Goal: Task Accomplishment & Management: Use online tool/utility

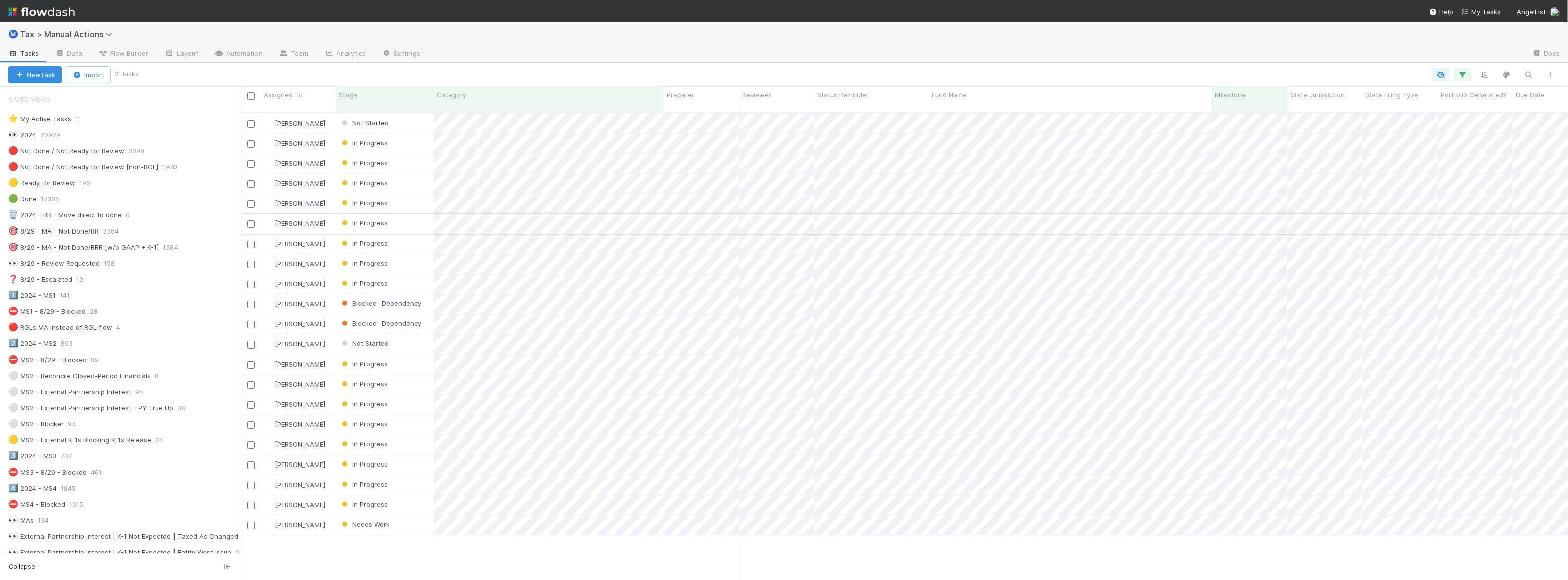
scroll to position [468, 1321]
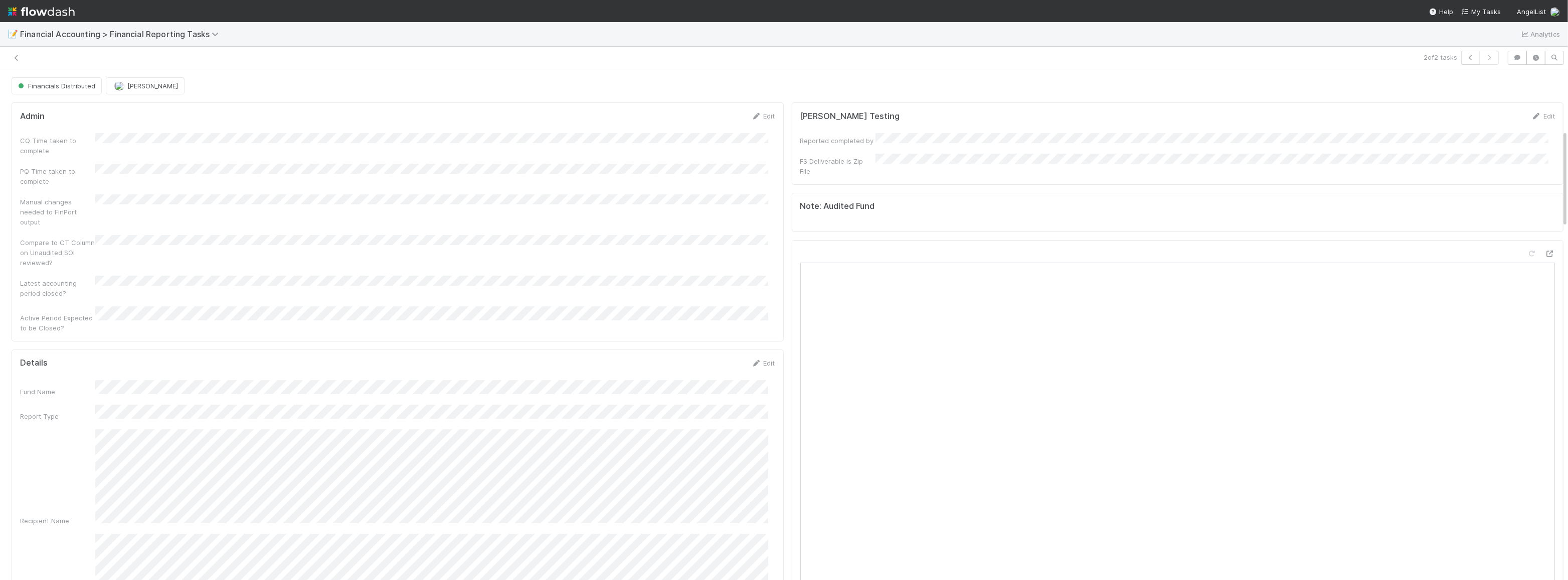
scroll to position [319, 0]
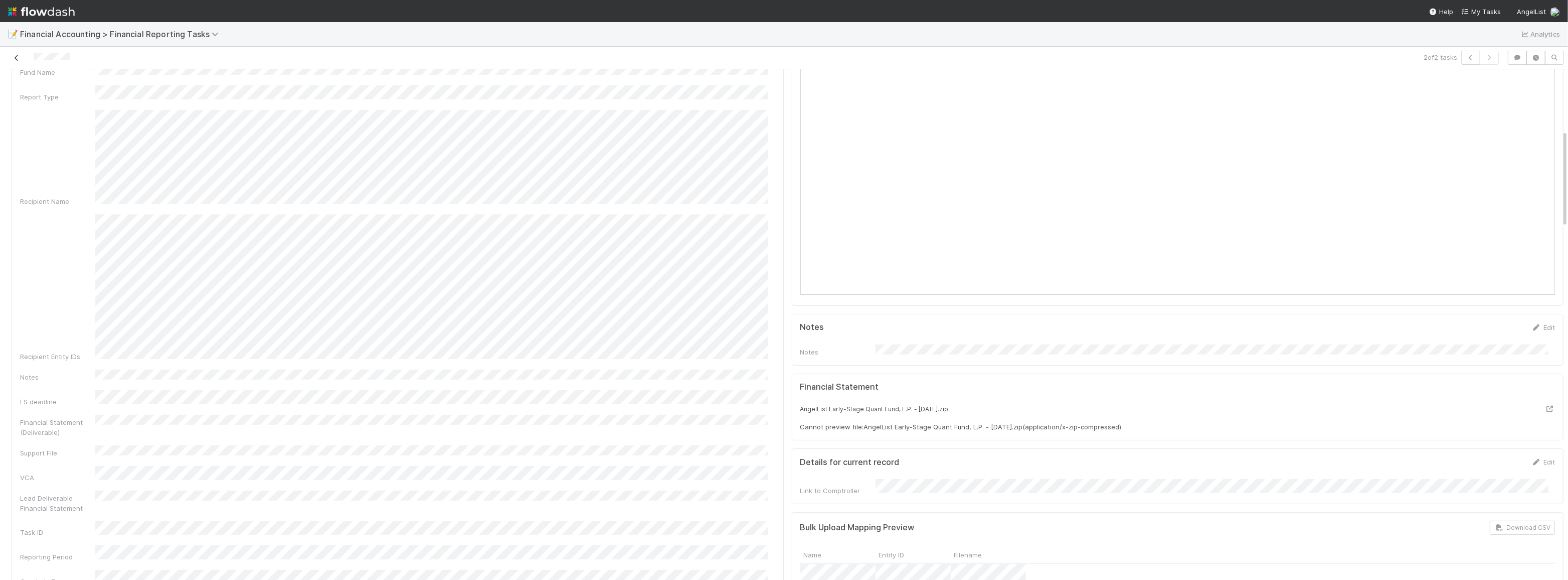
click at [13, 56] on icon at bounding box center [17, 57] width 10 height 7
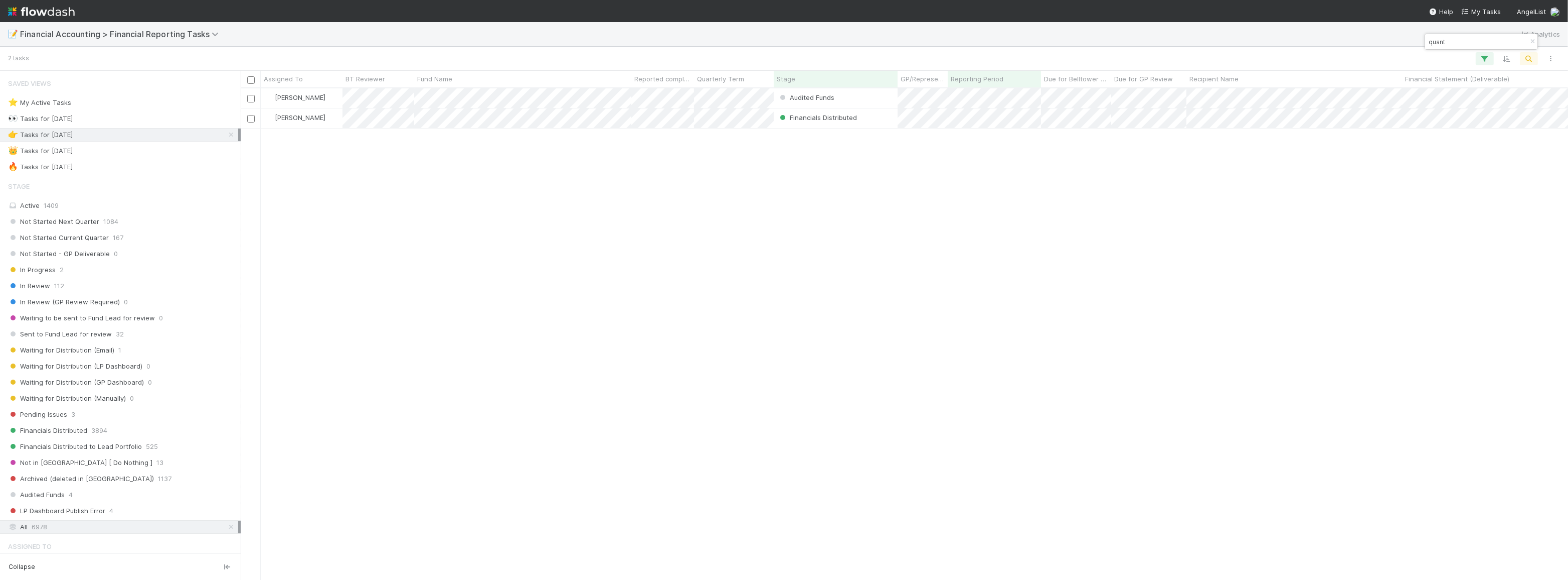
scroll to position [484, 1321]
drag, startPoint x: 1476, startPoint y: 46, endPoint x: 1317, endPoint y: 43, distance: 159.0
click at [1319, 43] on body "📝 Financial Accounting > Financial Reporting Tasks Analytics 2 tasks Assigned T…" at bounding box center [784, 290] width 1568 height 580
drag, startPoint x: 1448, startPoint y: 41, endPoint x: 1430, endPoint y: 46, distance: 18.7
click at [1430, 46] on input "quant" at bounding box center [1476, 42] width 100 height 12
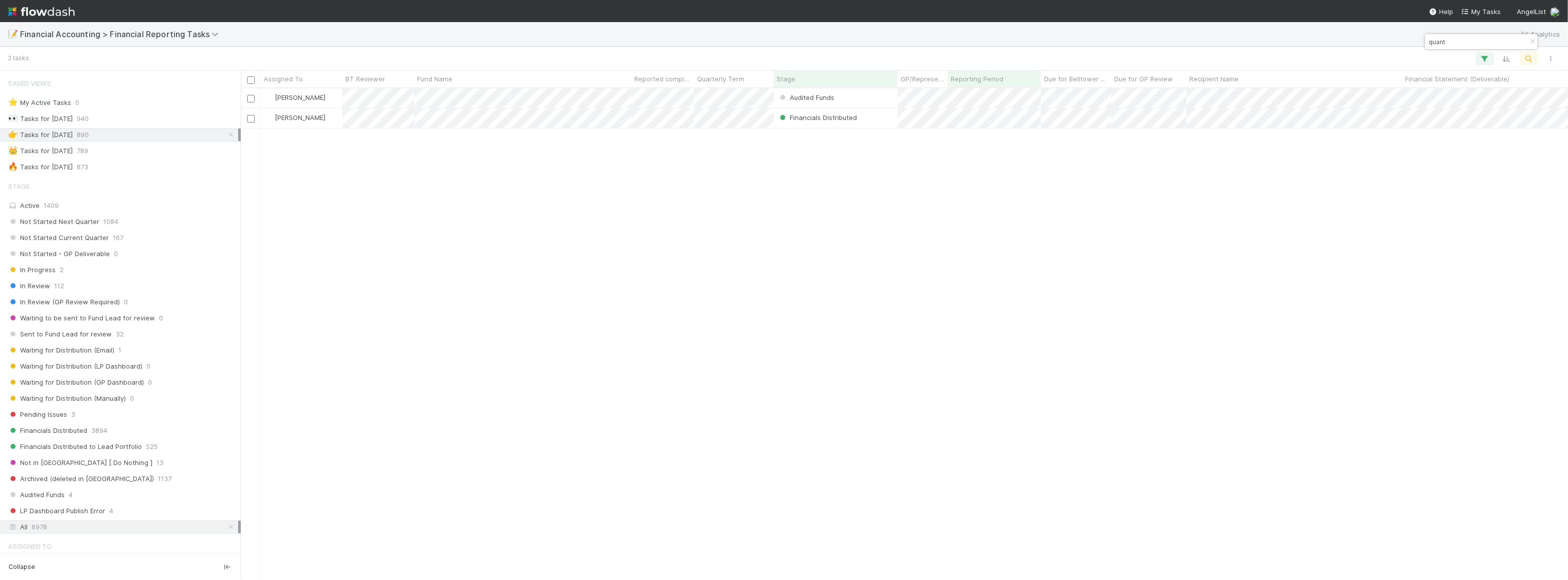
paste input "FJ Labs Entrepreneurs Fund 2022, a series of FJ Labs Funds, LP"
type input "FJ Labs Entrepreneurs Fund 2022, a series of FJ Labs Funds, LP"
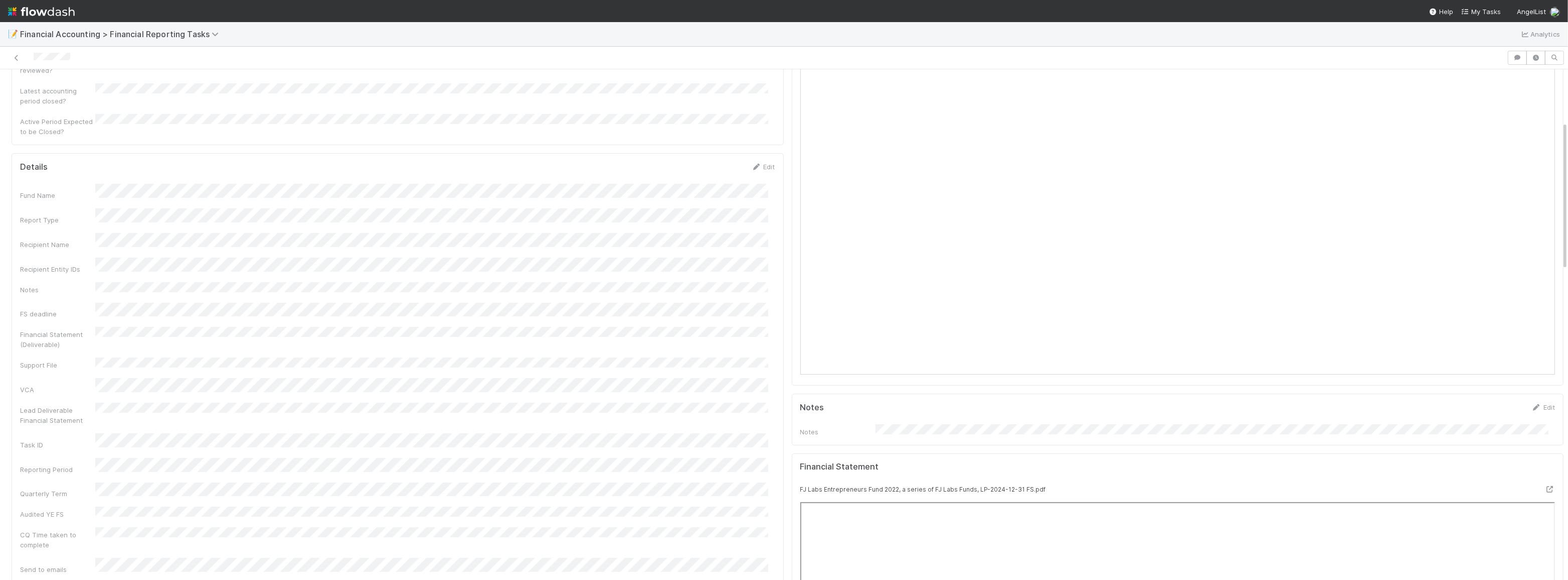
scroll to position [228, 0]
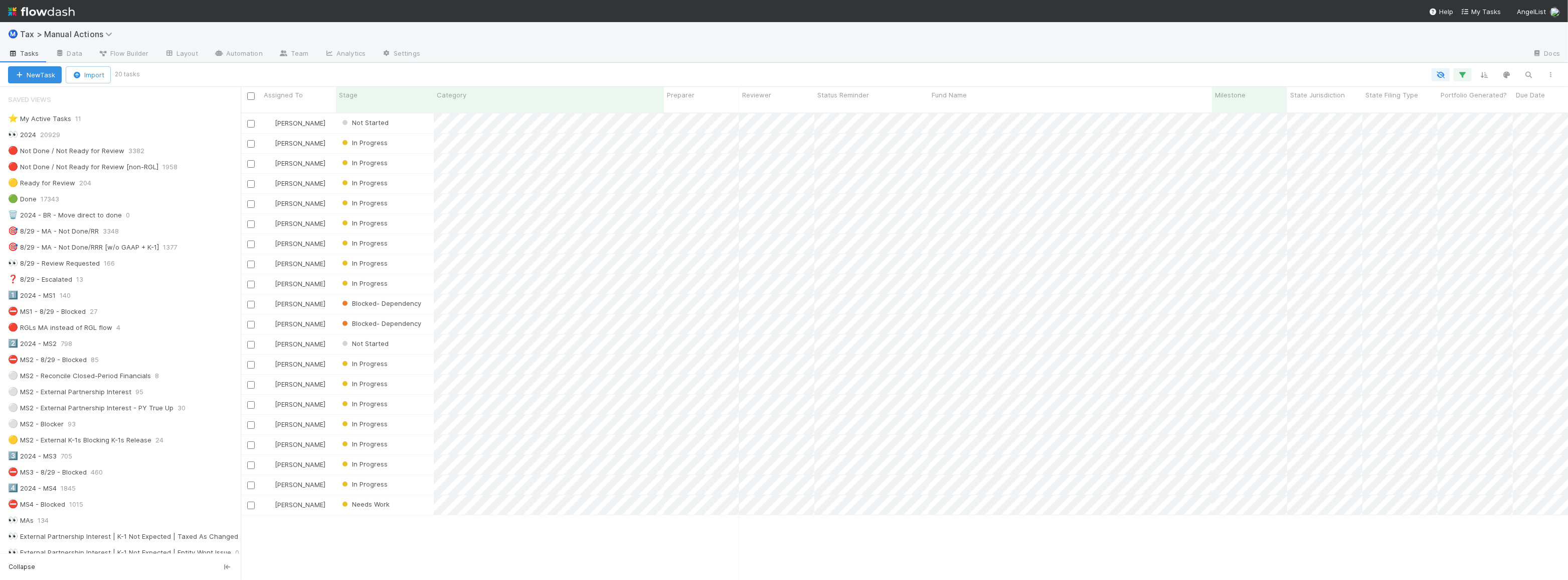
scroll to position [8, 7]
click at [405, 77] on div at bounding box center [850, 74] width 1425 height 13
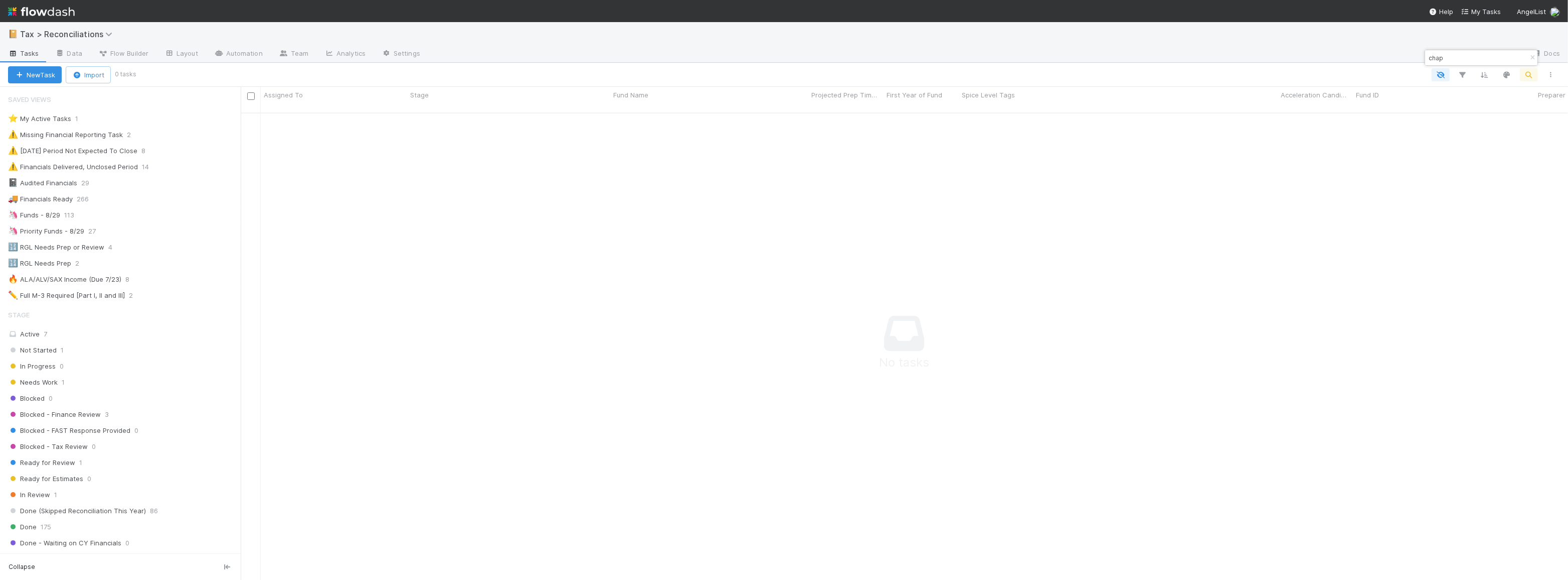
scroll to position [461, 1321]
click at [129, 216] on div "🦄 Funds - 8/29 113" at bounding box center [124, 215] width 232 height 13
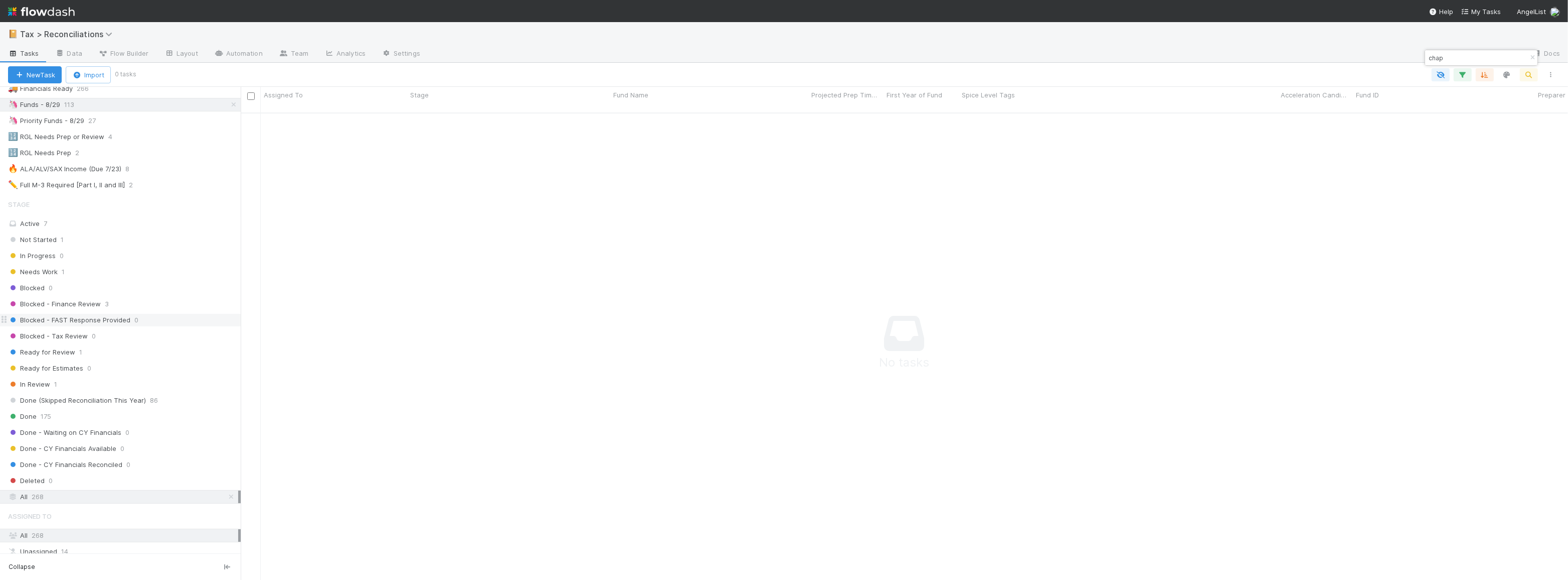
scroll to position [62, 0]
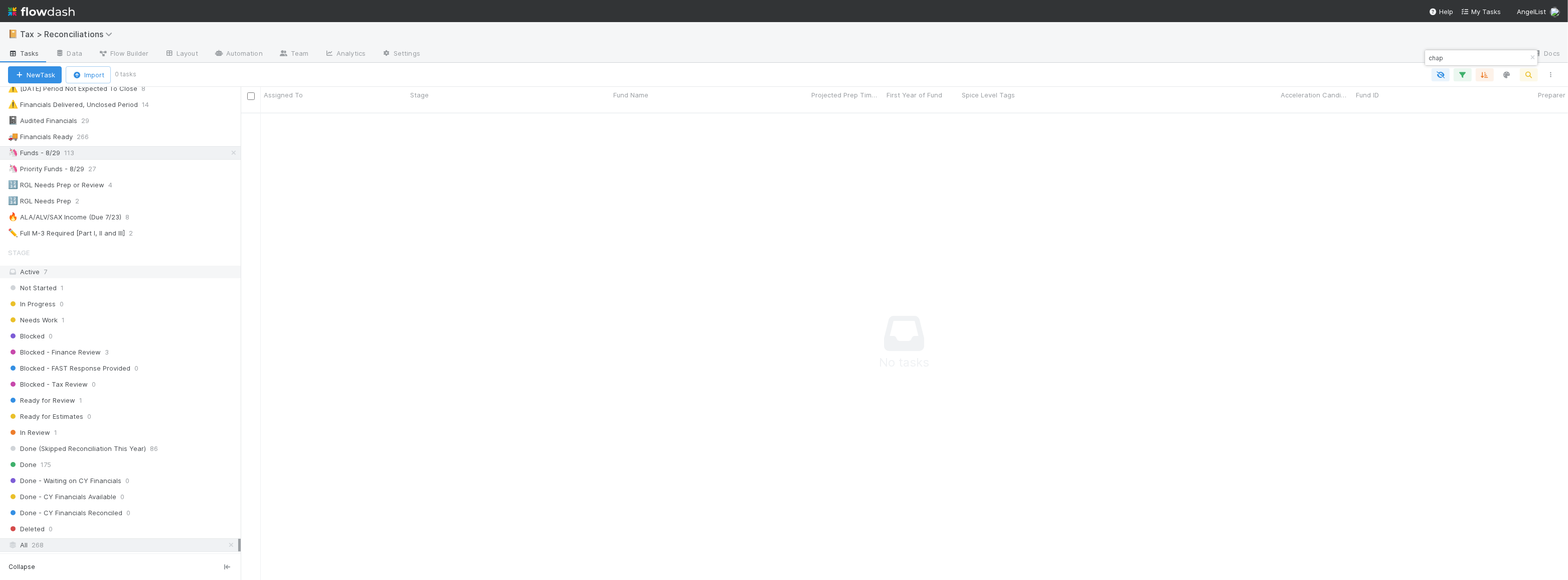
click at [133, 274] on div "Active 7" at bounding box center [123, 271] width 231 height 13
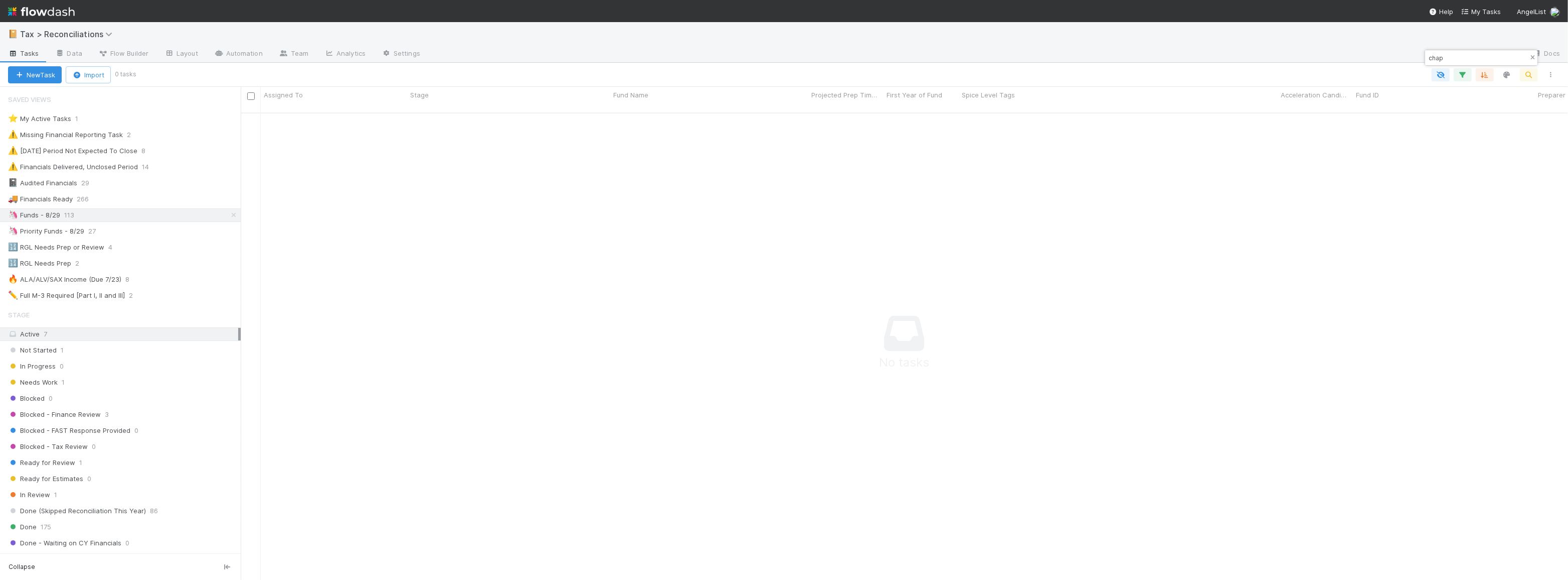
click at [1530, 57] on icon "button" at bounding box center [1532, 57] width 10 height 6
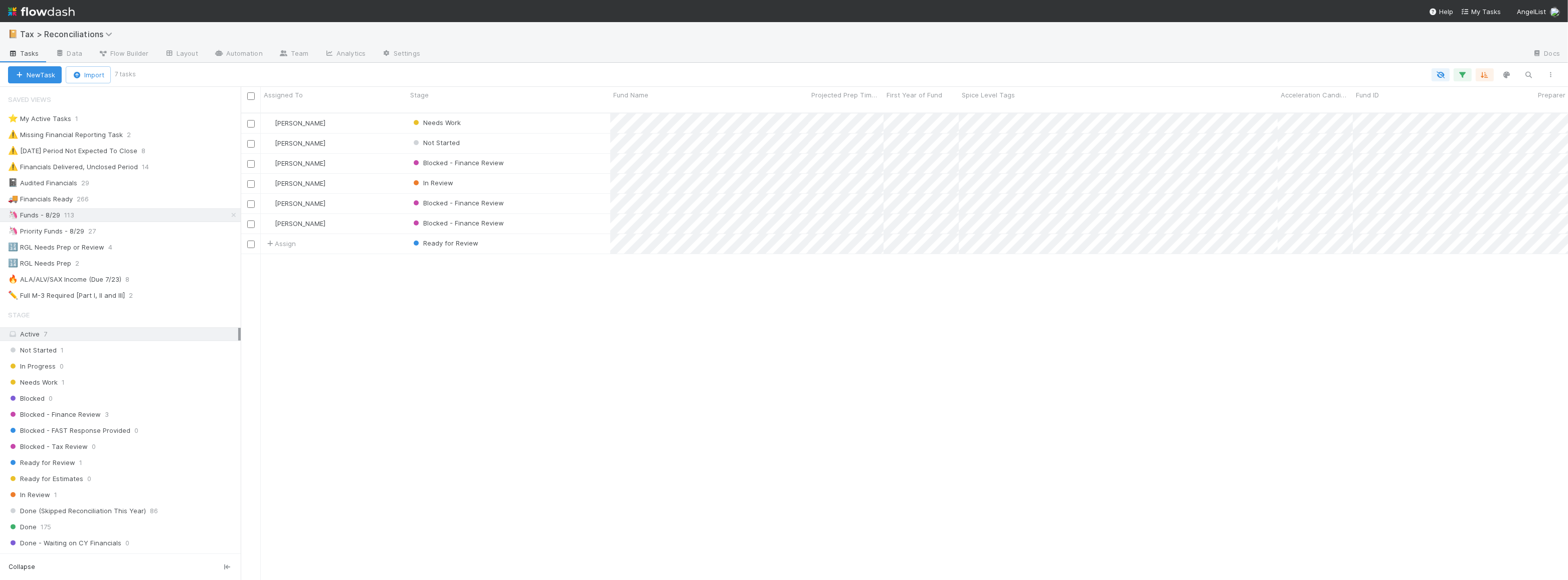
scroll to position [468, 1321]
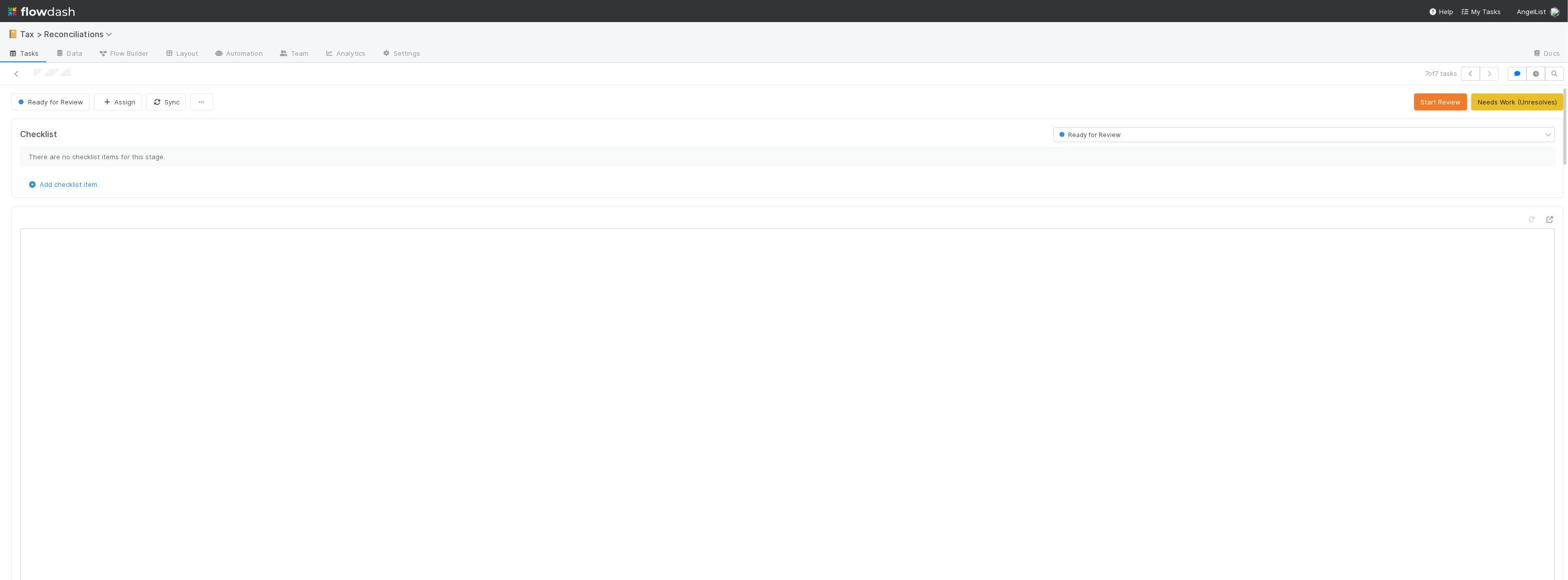
scroll to position [197, 742]
click at [1510, 76] on button "button" at bounding box center [1518, 73] width 19 height 14
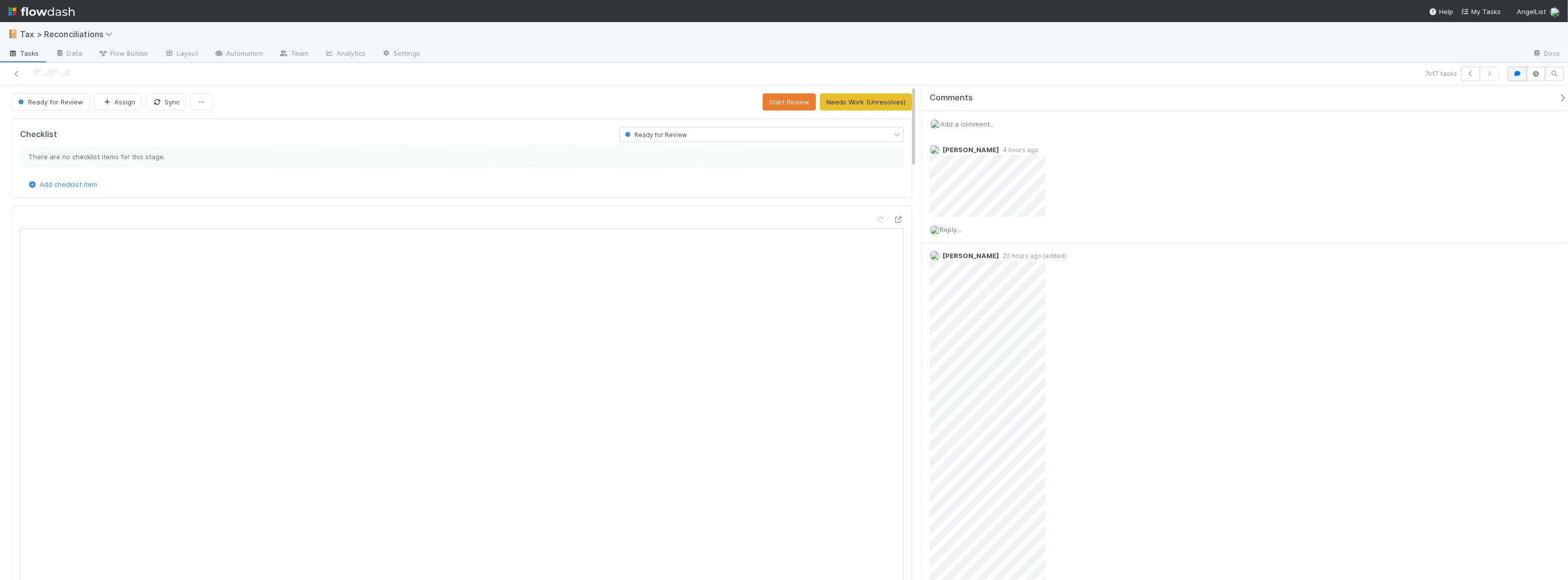
scroll to position [7, 8]
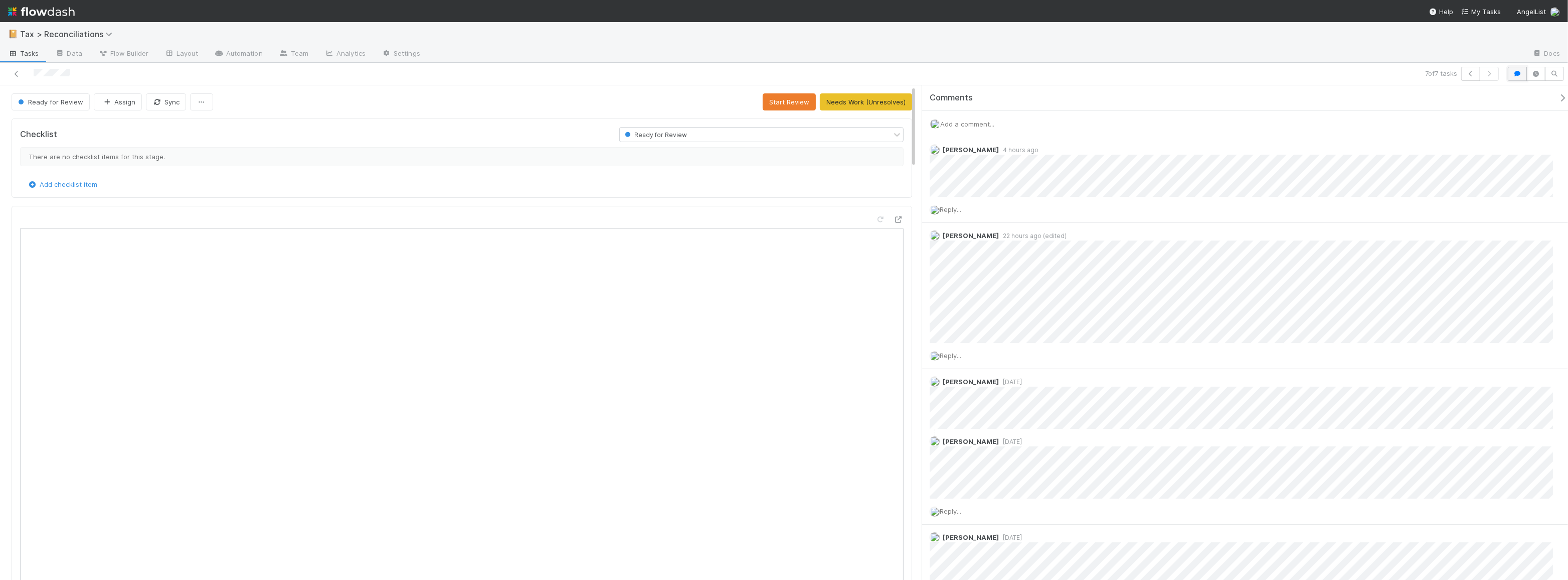
click at [1522, 75] on icon "button" at bounding box center [1518, 73] width 10 height 6
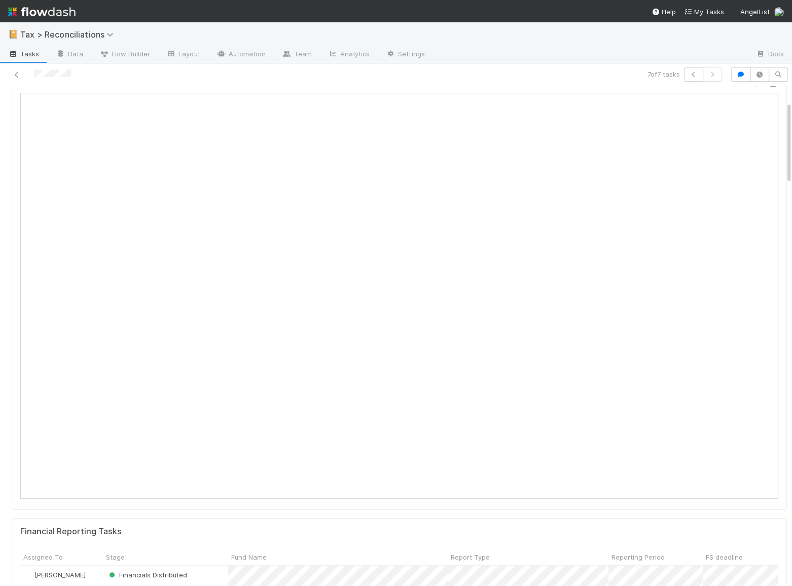
scroll to position [0, 0]
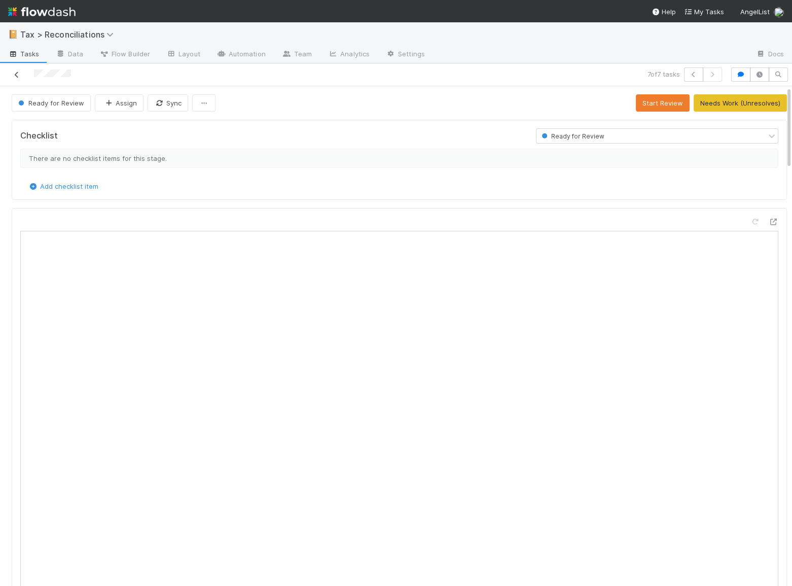
click at [18, 75] on icon at bounding box center [17, 74] width 10 height 7
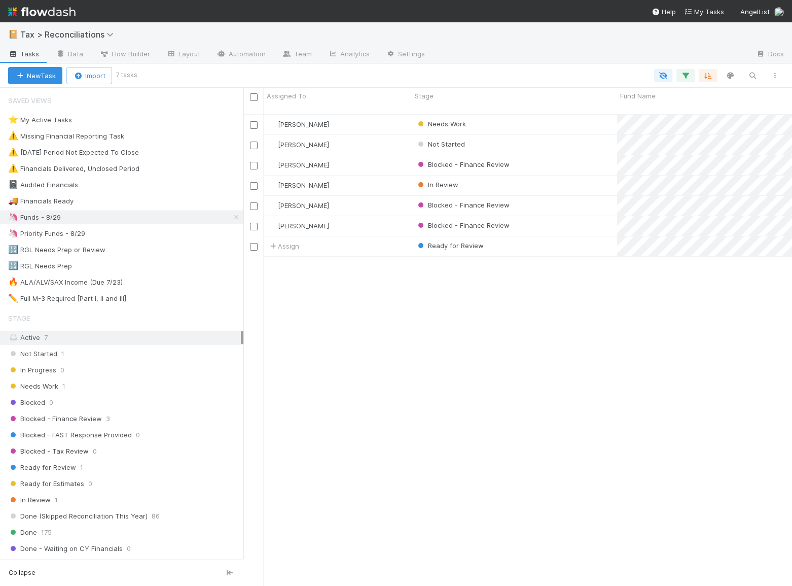
scroll to position [473, 541]
click at [548, 217] on div "Blocked - Finance Review" at bounding box center [514, 226] width 205 height 20
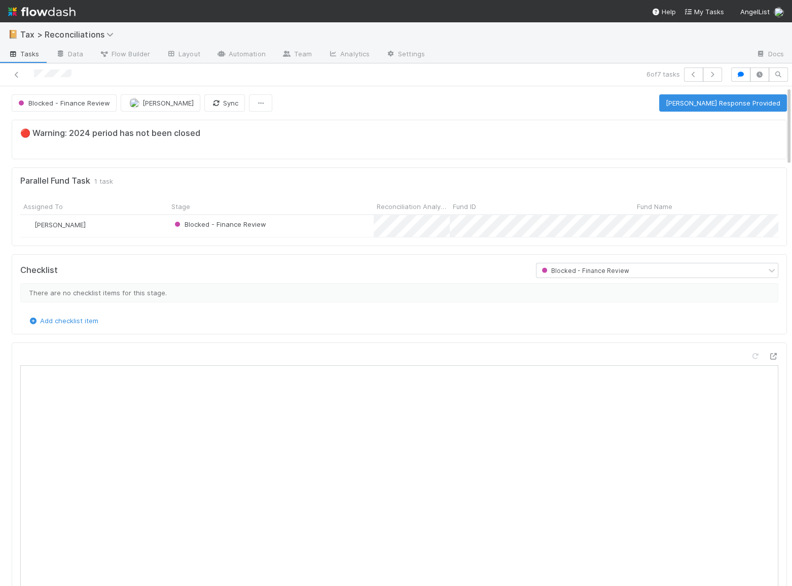
scroll to position [199, 737]
click at [15, 73] on icon at bounding box center [17, 74] width 10 height 7
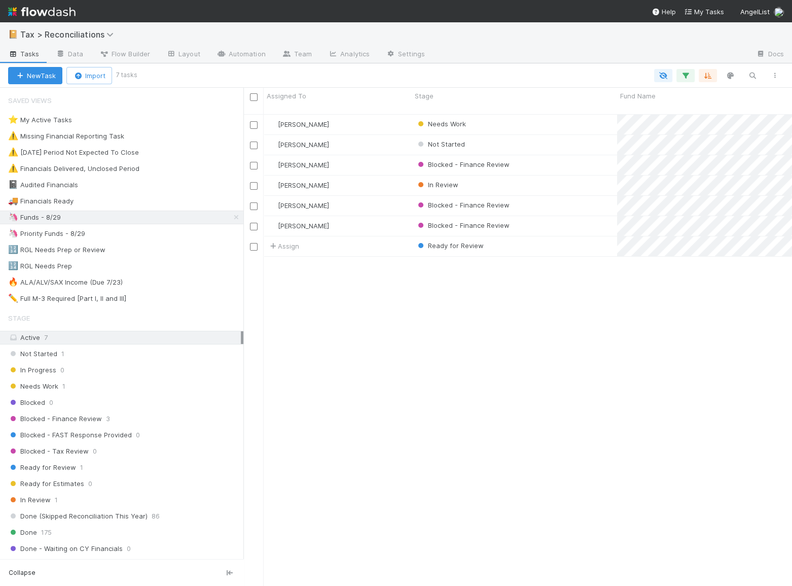
scroll to position [473, 541]
click at [509, 366] on div "Blake Hall Needs Work 3 1 1 30 1/28/25, 8:46:32 AM 8/18/25, 6:27:36 AM 6 Blake …" at bounding box center [517, 355] width 549 height 480
click at [510, 236] on div "Ready for Review" at bounding box center [514, 246] width 205 height 20
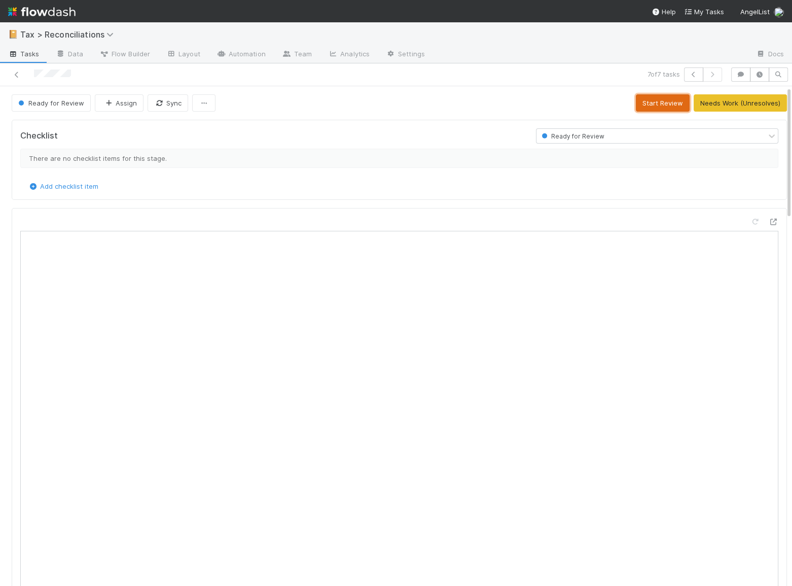
click at [636, 99] on button "Start Review" at bounding box center [663, 102] width 54 height 17
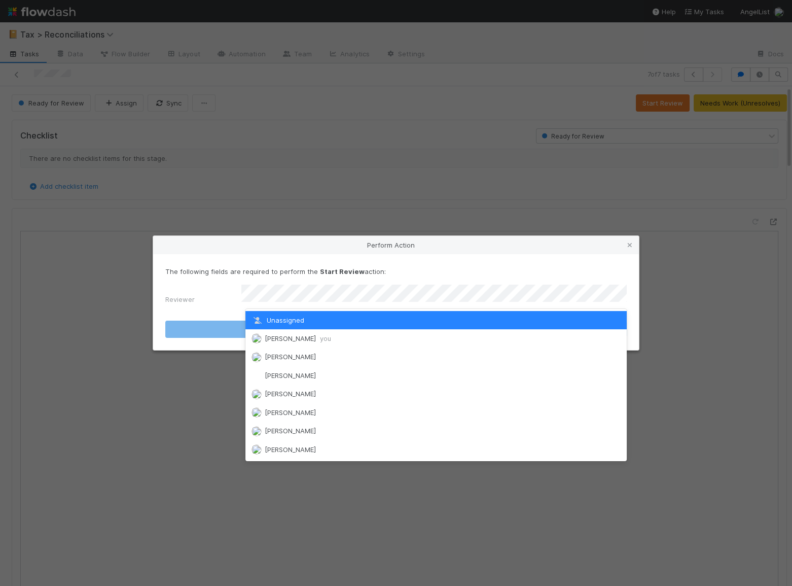
scroll to position [199, 352]
click at [328, 335] on div "Moein Zandi you" at bounding box center [435, 338] width 381 height 18
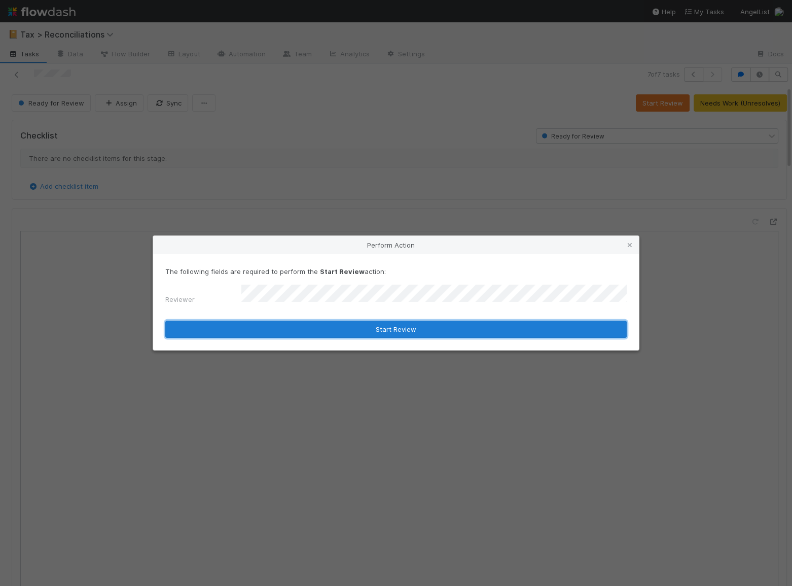
click at [329, 329] on button "Start Review" at bounding box center [395, 328] width 461 height 17
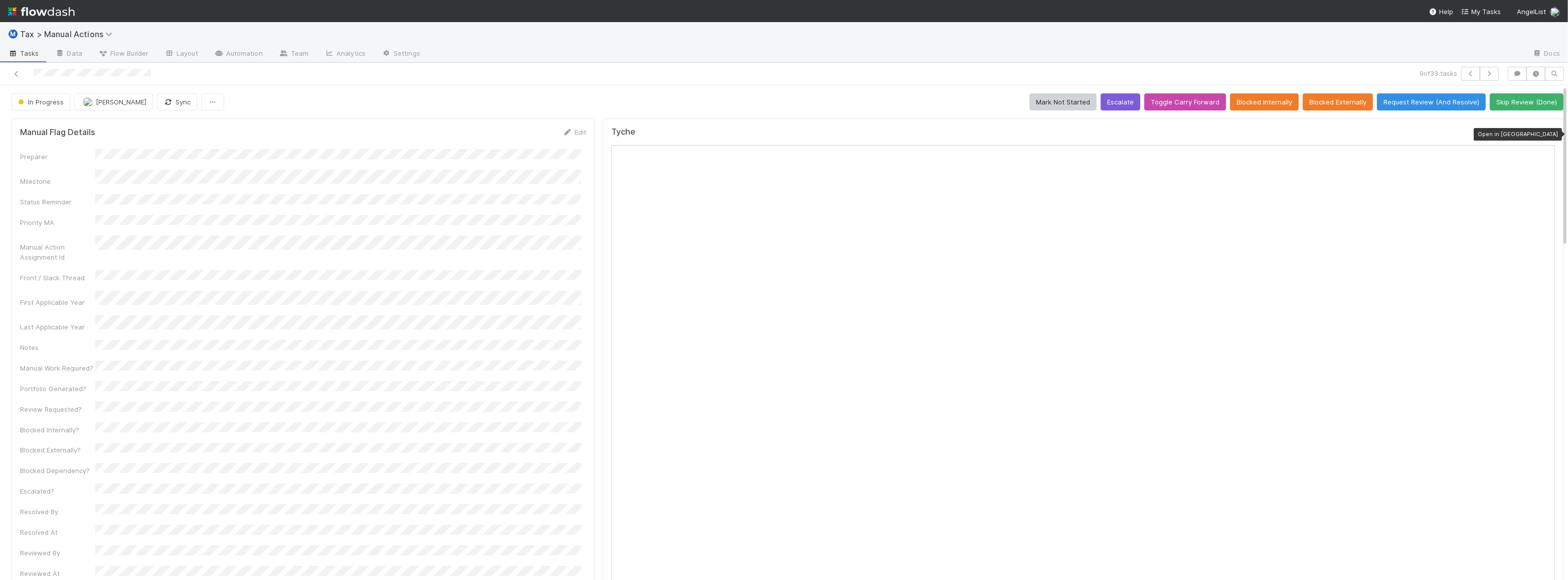
click at [1545, 132] on icon at bounding box center [1550, 134] width 10 height 7
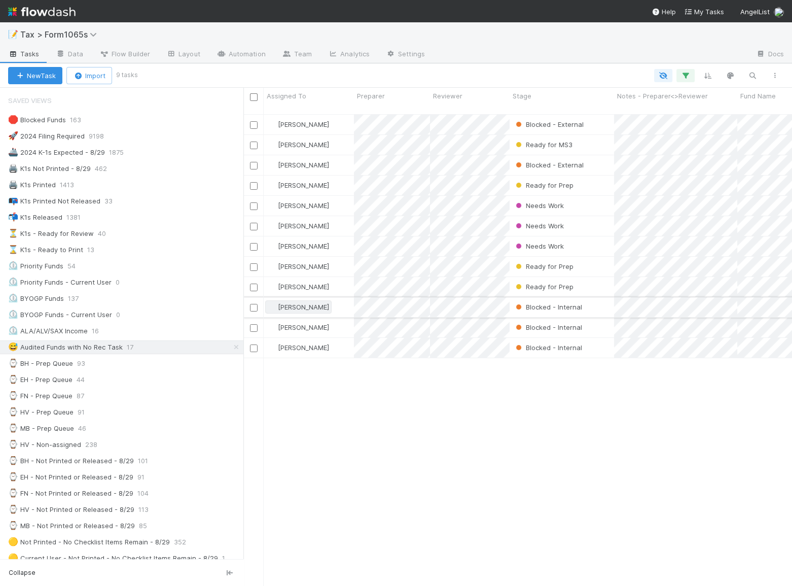
scroll to position [473, 541]
